Goal: Task Accomplishment & Management: Manage account settings

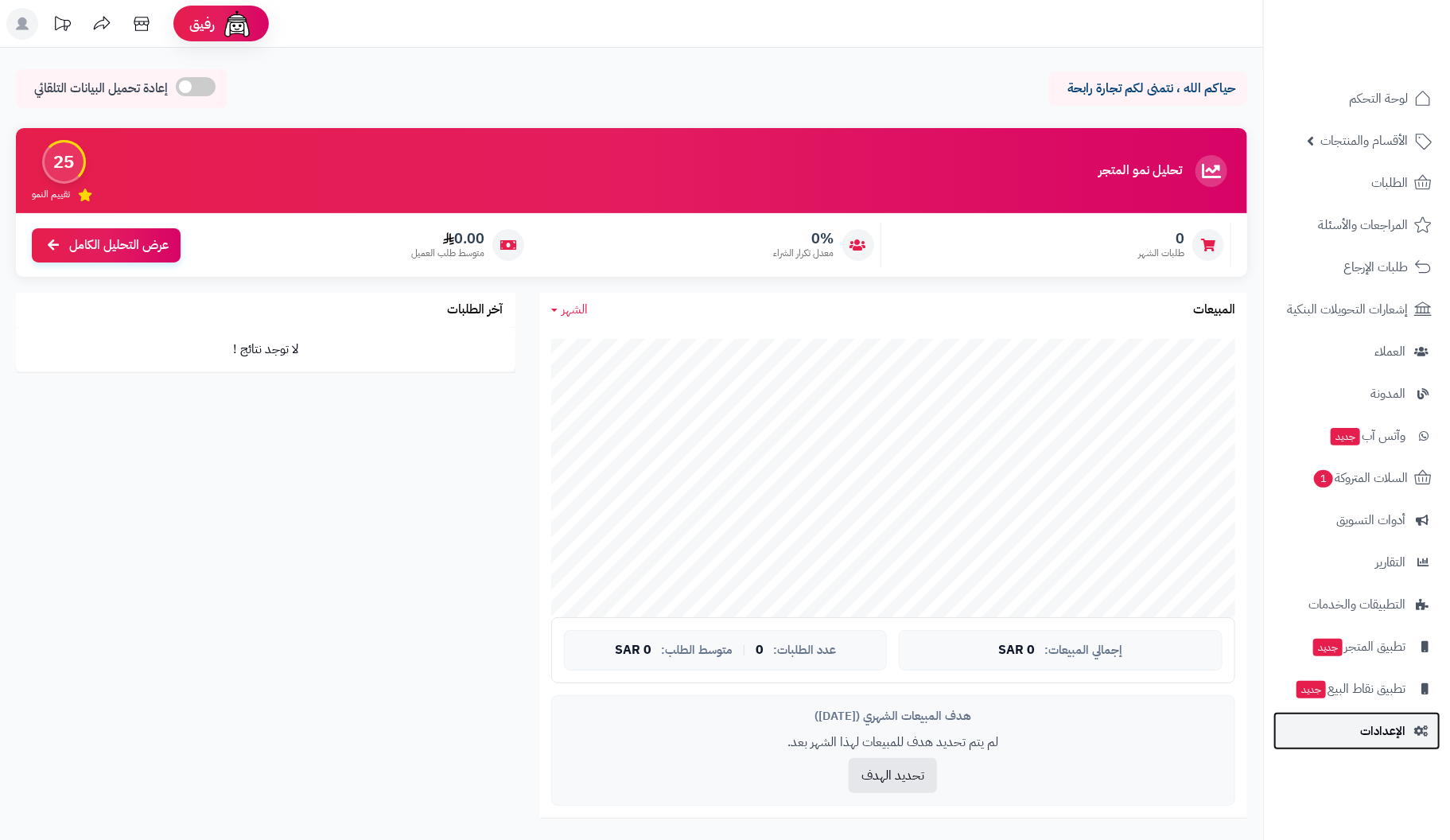
click at [1396, 738] on span "الإعدادات" at bounding box center [1384, 730] width 46 height 22
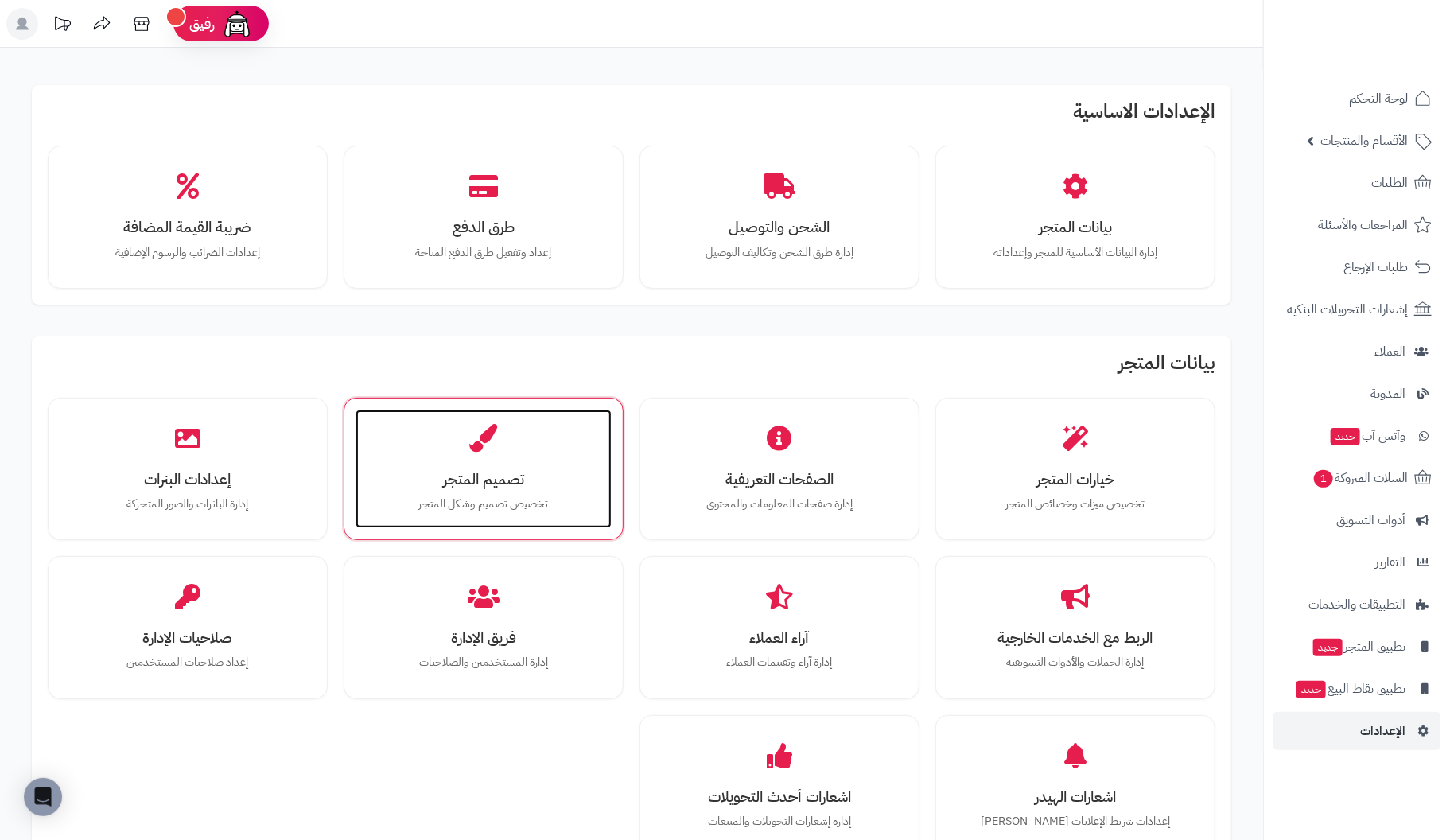
click at [471, 497] on p "تخصيص تصميم وشكل المتجر" at bounding box center [483, 504] width 224 height 17
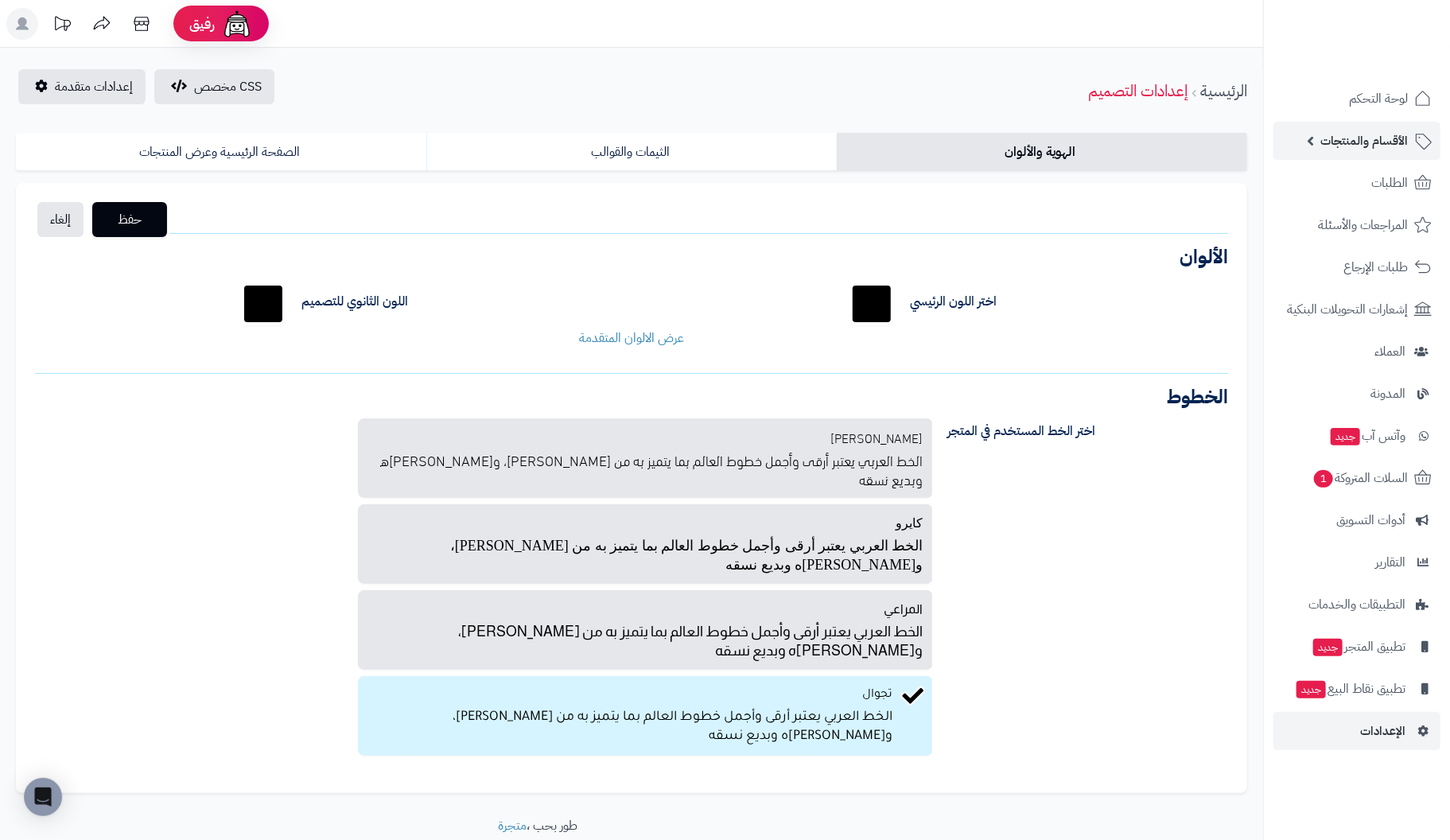
click at [1381, 136] on span "الأقسام والمنتجات" at bounding box center [1365, 140] width 87 height 22
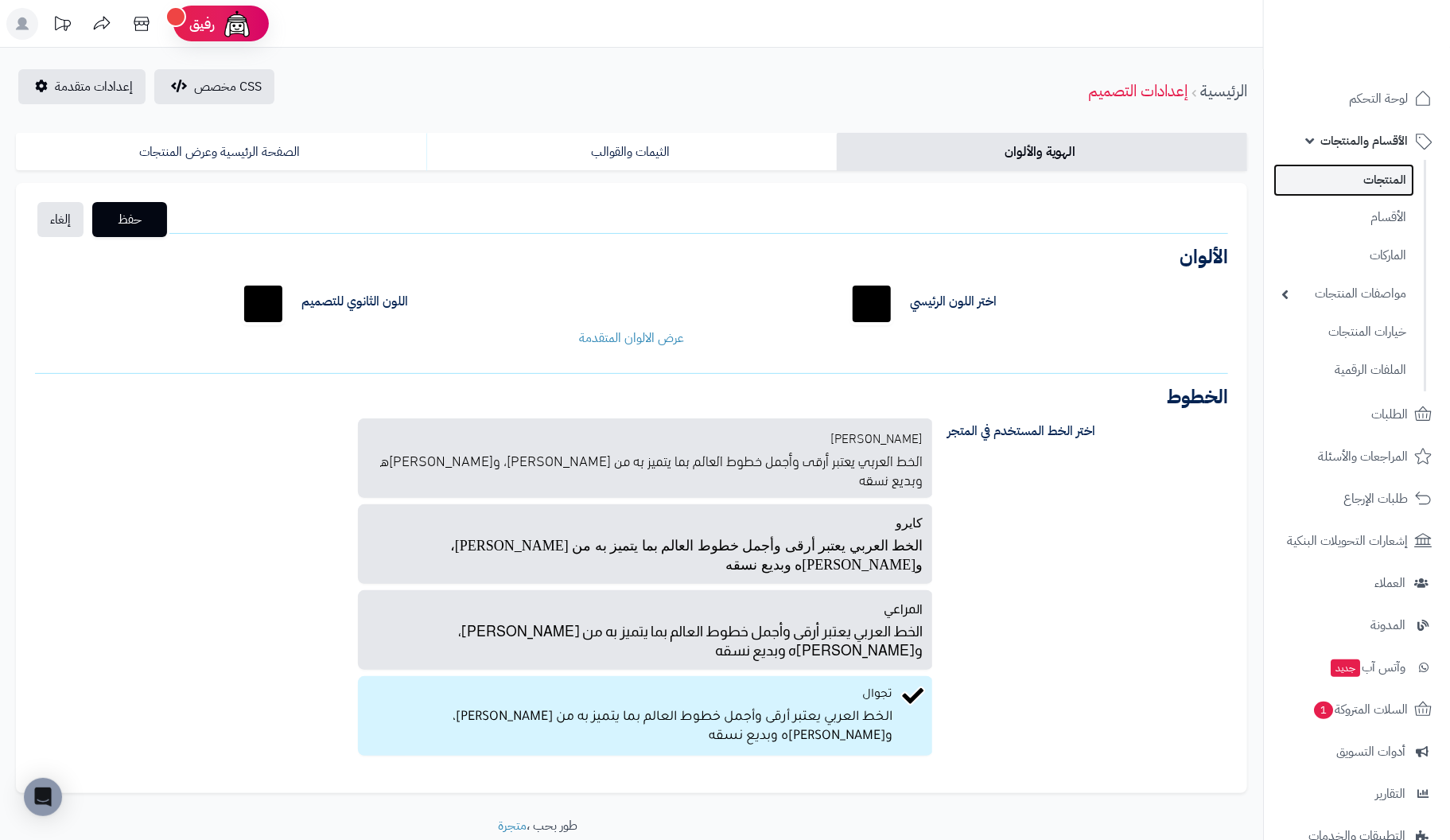
click at [1383, 180] on link "المنتجات" at bounding box center [1344, 180] width 141 height 32
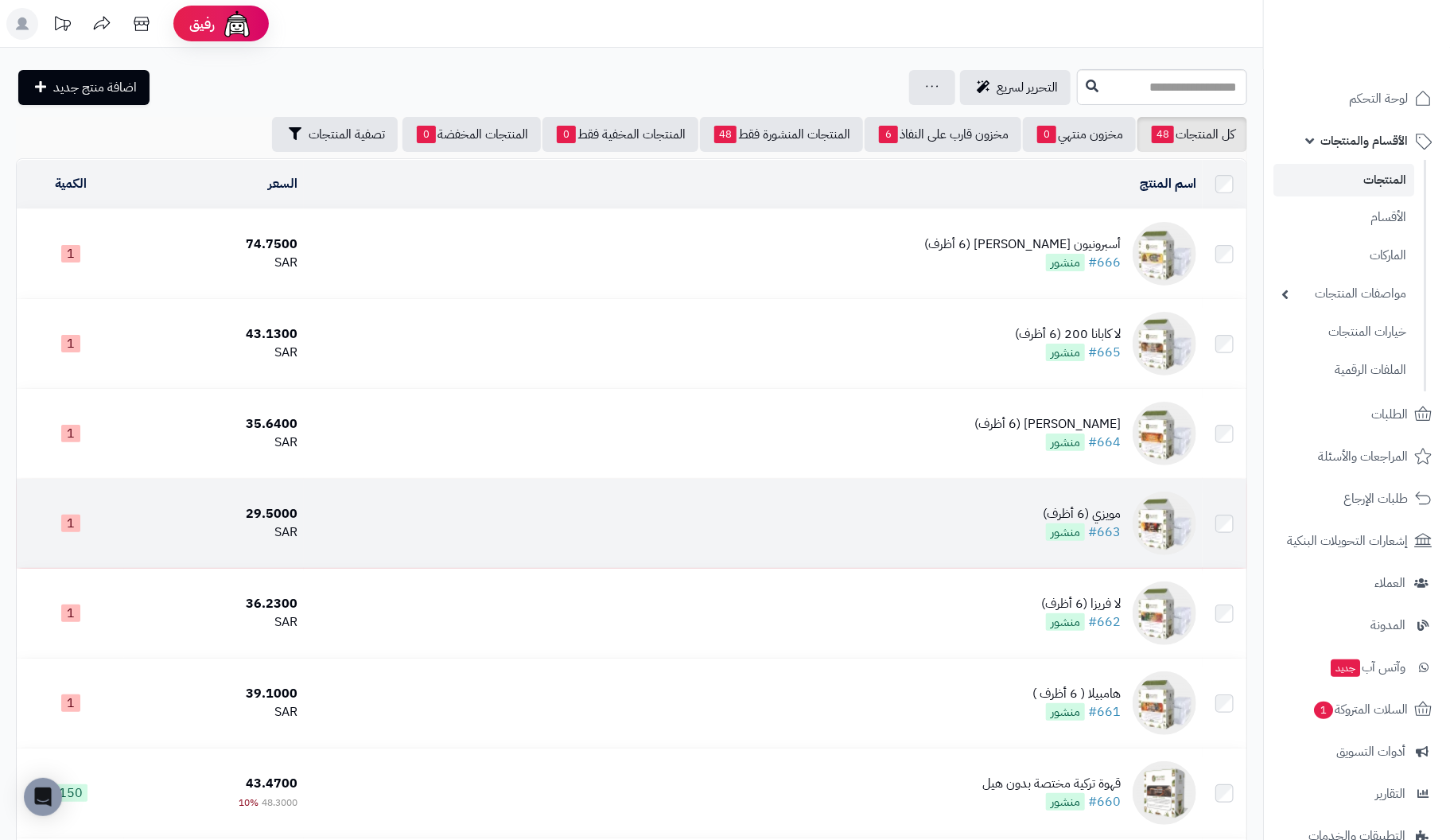
click at [1141, 520] on img at bounding box center [1164, 523] width 64 height 64
